Goal: Task Accomplishment & Management: Complete application form

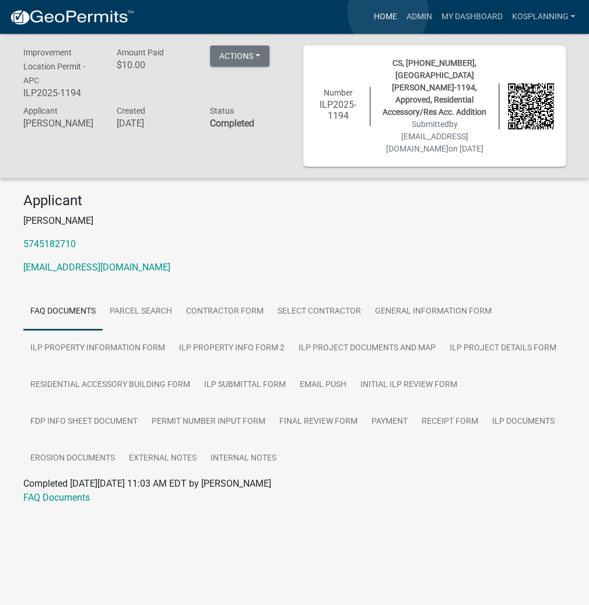
click at [388, 12] on link "Home" at bounding box center [384, 17] width 33 height 22
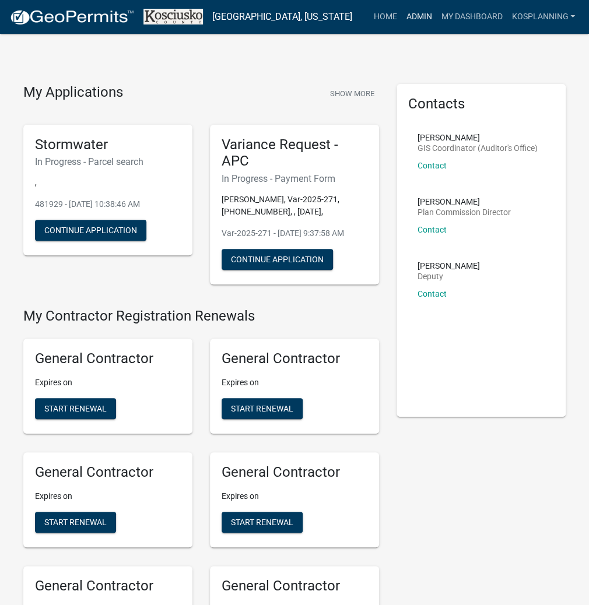
click at [411, 12] on link "Admin" at bounding box center [418, 17] width 35 height 22
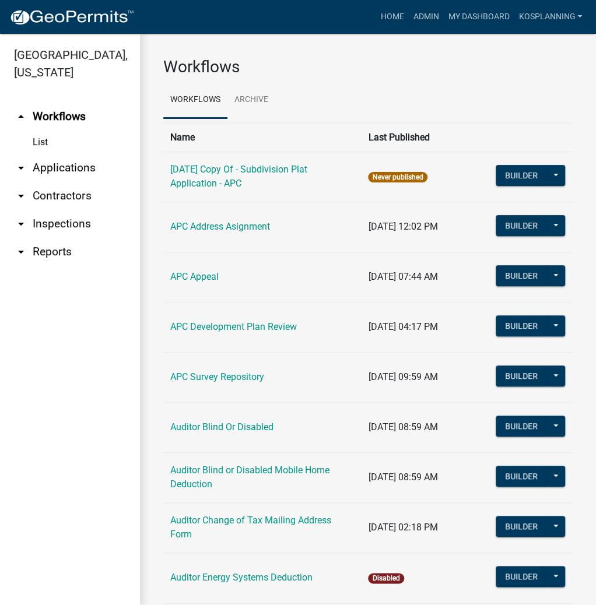
click at [71, 193] on link "arrow_drop_down Contractors" at bounding box center [70, 196] width 140 height 28
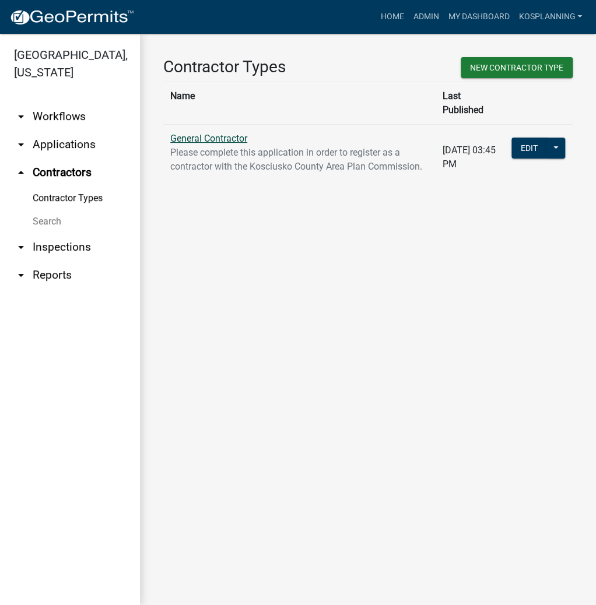
click at [207, 133] on link "General Contractor" at bounding box center [208, 138] width 77 height 11
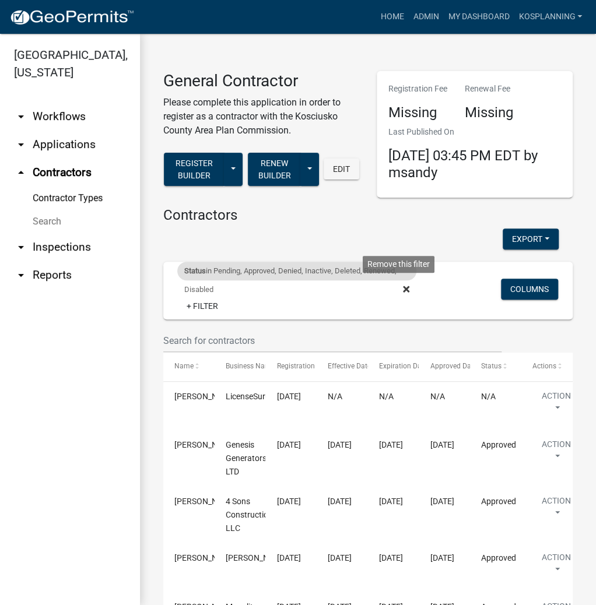
click at [398, 288] on fa-icon at bounding box center [403, 289] width 11 height 19
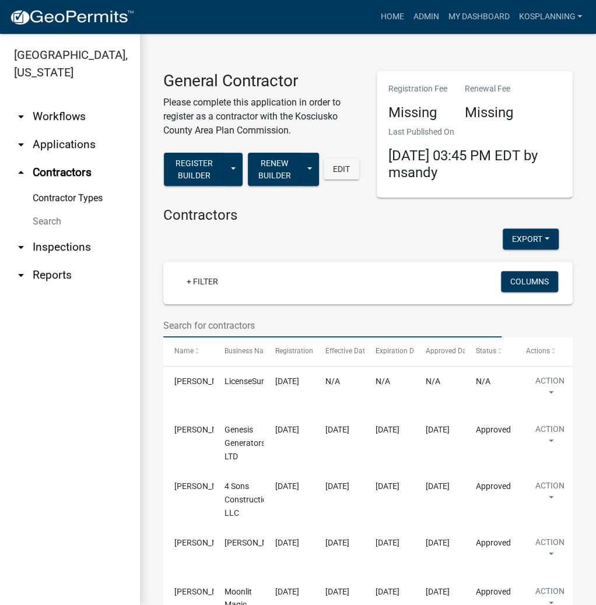
click at [198, 329] on input "text" at bounding box center [332, 326] width 338 height 24
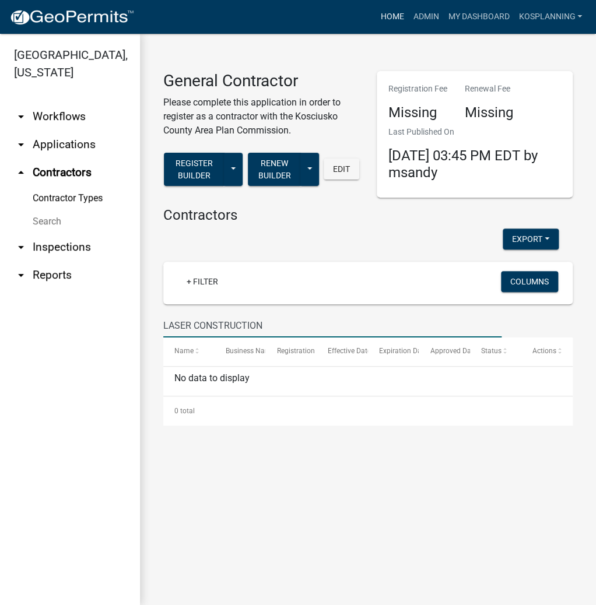
type input "LASER CONSTRUCTION"
click at [390, 9] on link "Home" at bounding box center [391, 17] width 33 height 22
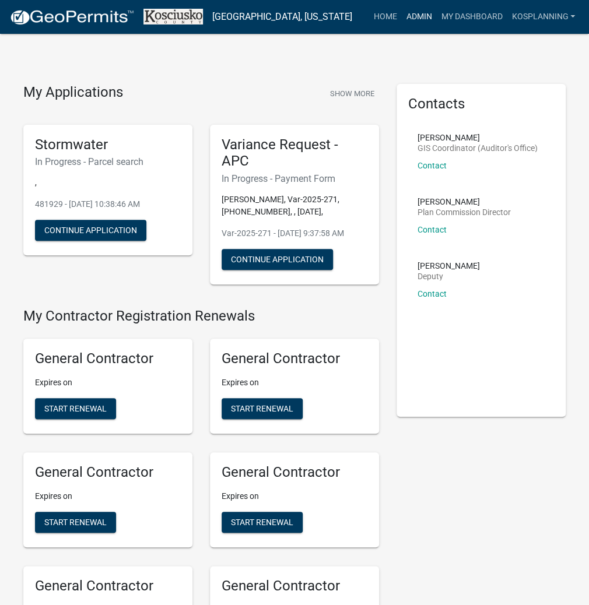
click at [415, 16] on link "Admin" at bounding box center [418, 17] width 35 height 22
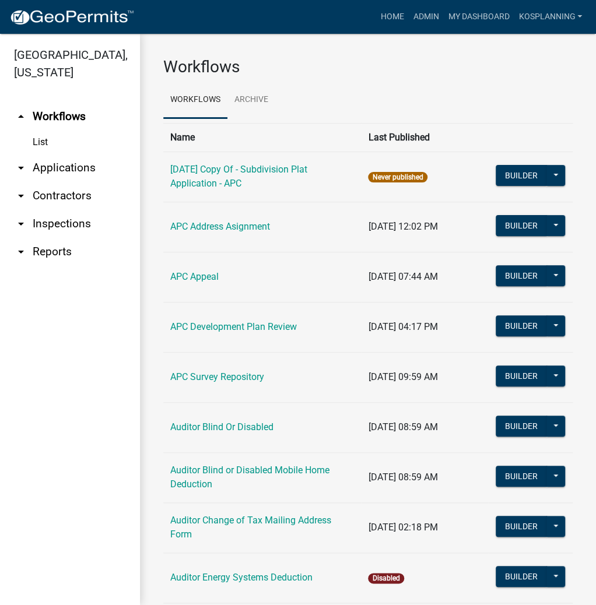
click at [61, 199] on link "arrow_drop_down Contractors" at bounding box center [70, 196] width 140 height 28
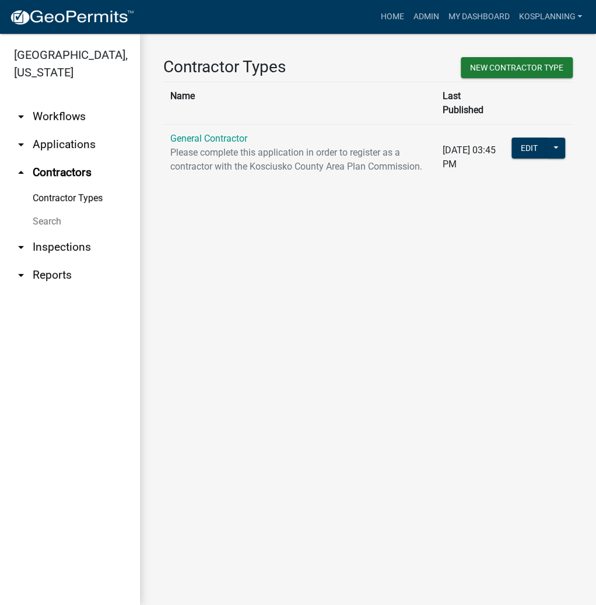
click at [68, 143] on link "arrow_drop_down Applications" at bounding box center [70, 145] width 140 height 28
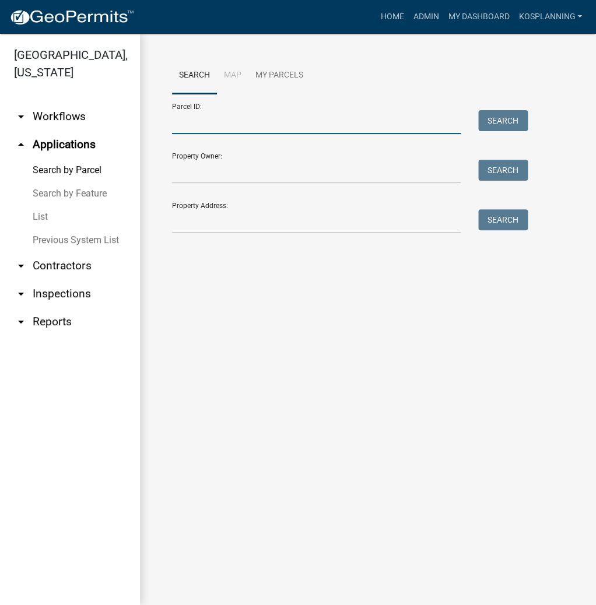
click at [183, 124] on input "Parcel ID:" at bounding box center [316, 122] width 288 height 24
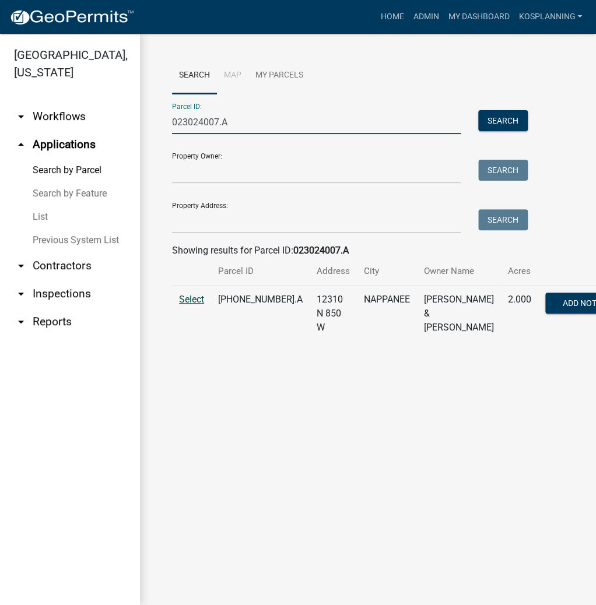
type input "023024007.A"
click at [186, 305] on span "Select" at bounding box center [191, 299] width 25 height 11
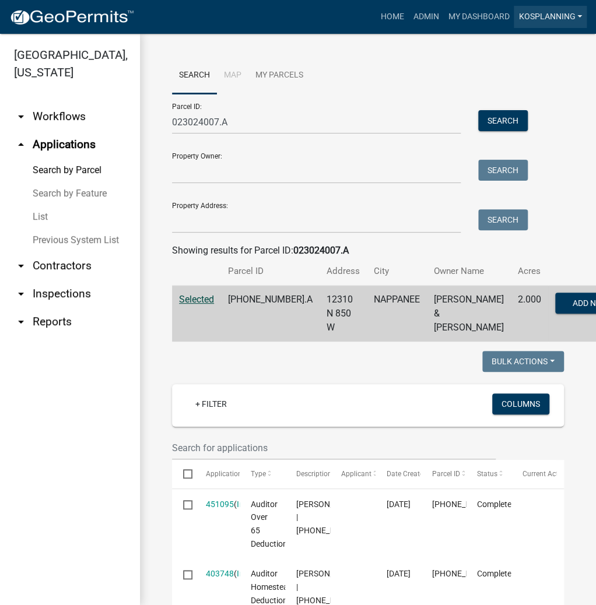
click at [543, 15] on link "kosplanning" at bounding box center [549, 17] width 73 height 22
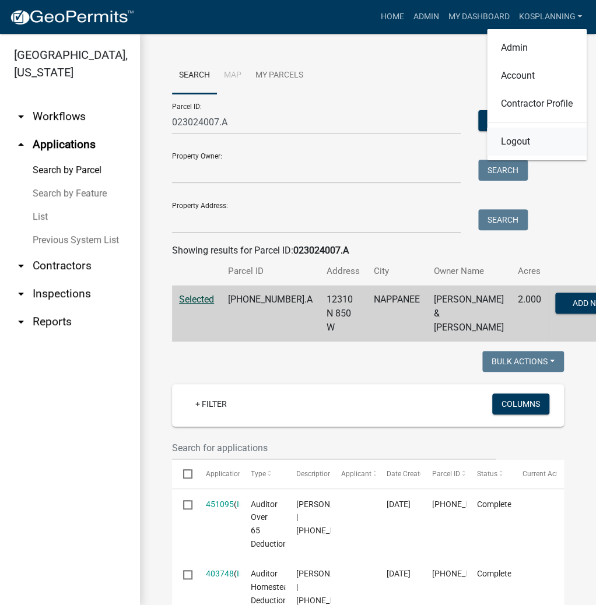
click at [511, 143] on link "Logout" at bounding box center [537, 142] width 100 height 28
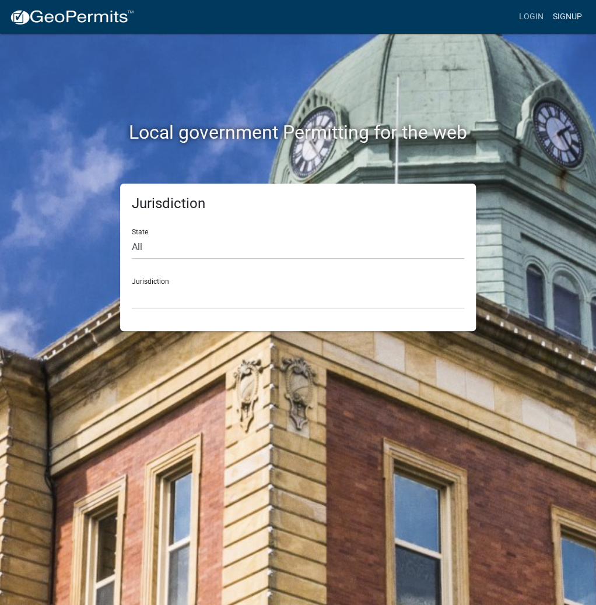
click at [573, 10] on link "Signup" at bounding box center [567, 17] width 38 height 22
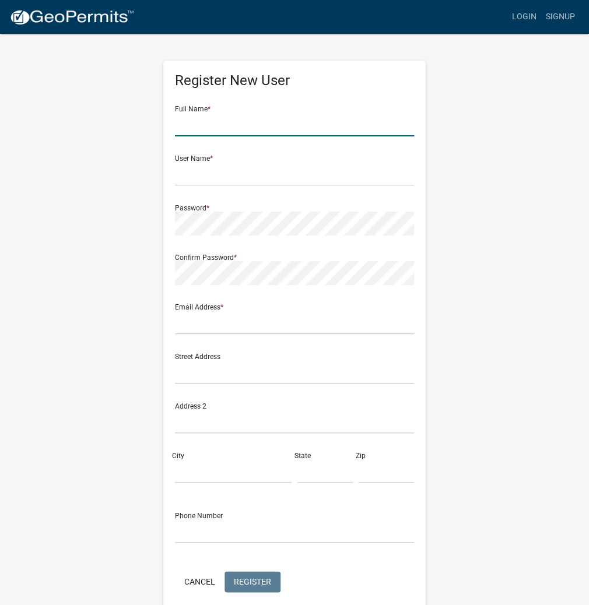
click at [213, 121] on input "text" at bounding box center [294, 124] width 239 height 24
type input "[PERSON_NAME]"
click at [198, 175] on input "text" at bounding box center [294, 174] width 239 height 24
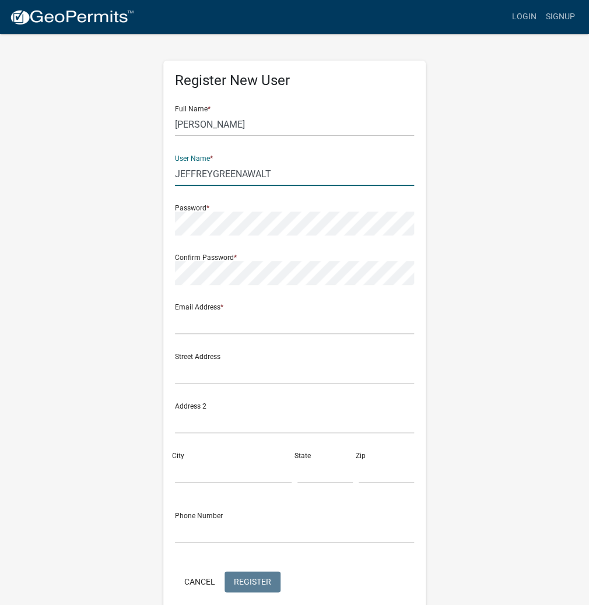
drag, startPoint x: 305, startPoint y: 171, endPoint x: 162, endPoint y: 175, distance: 143.4
click at [162, 175] on div "Register New User Full Name * [PERSON_NAME] User Name * JEFFREYGREENAWALT Passw…" at bounding box center [294, 345] width 280 height 624
type input "JEFFREYGREENAWALT"
click at [202, 319] on input "text" at bounding box center [294, 323] width 239 height 24
type input "[EMAIL_ADDRESS][DOMAIN_NAME]"
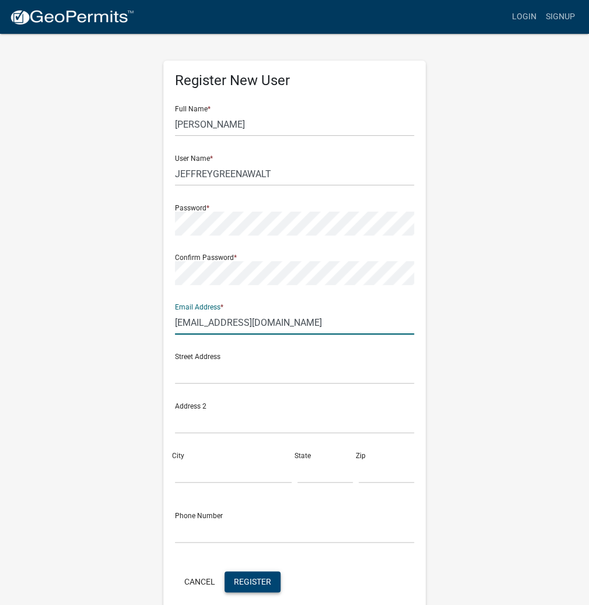
click at [250, 579] on span "Register" at bounding box center [252, 580] width 37 height 9
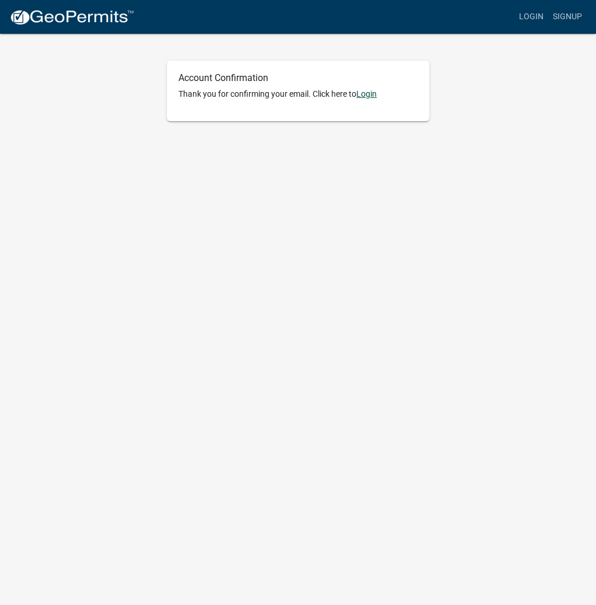
click at [373, 93] on link "Login" at bounding box center [366, 93] width 20 height 9
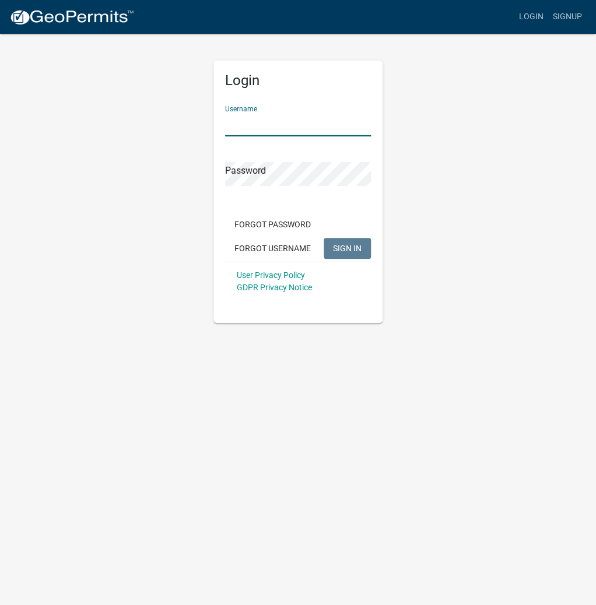
click at [245, 122] on input "Username" at bounding box center [298, 124] width 146 height 24
paste input "JEFFREYGREENAWALT"
type input "JEFFREYGREENAWALT"
click at [337, 247] on span "SIGN IN" at bounding box center [347, 247] width 29 height 9
